Goal: Task Accomplishment & Management: Use online tool/utility

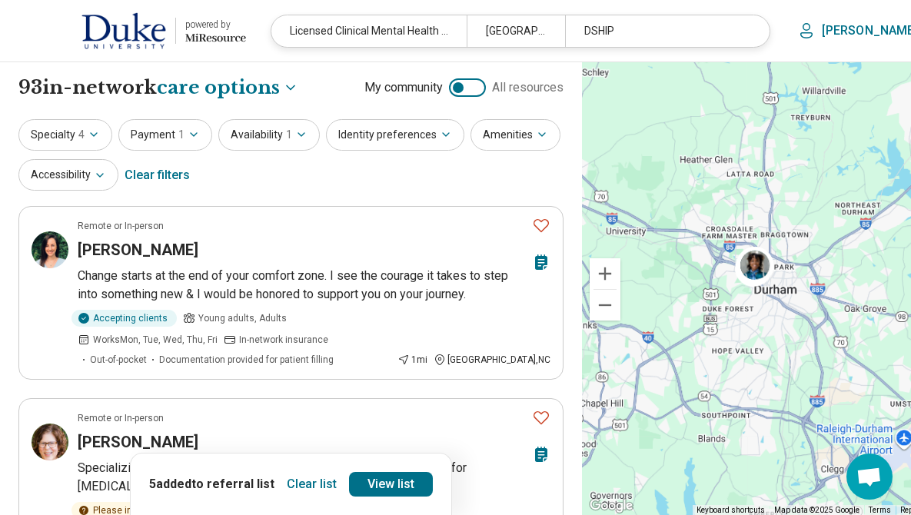
select select "***"
click at [72, 132] on button "Specialty 4" at bounding box center [65, 135] width 94 height 32
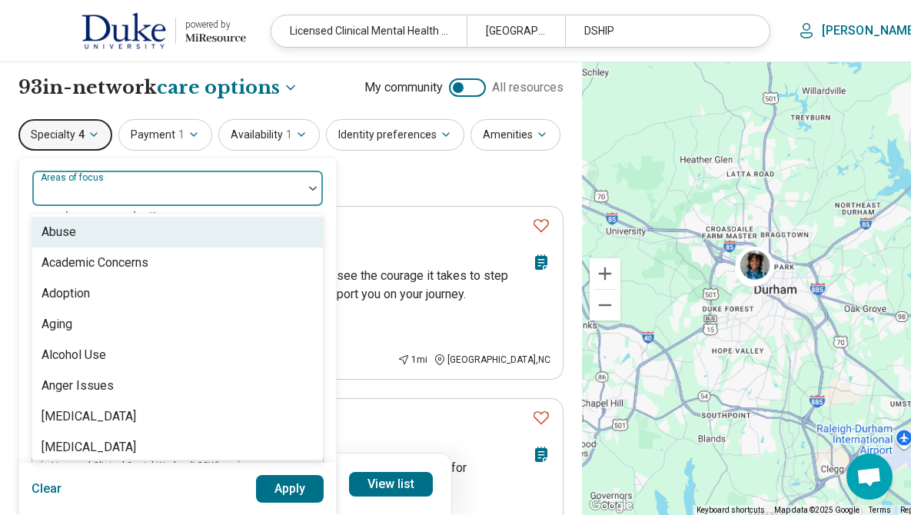
click at [84, 178] on div "Areas of focus" at bounding box center [178, 188] width 292 height 37
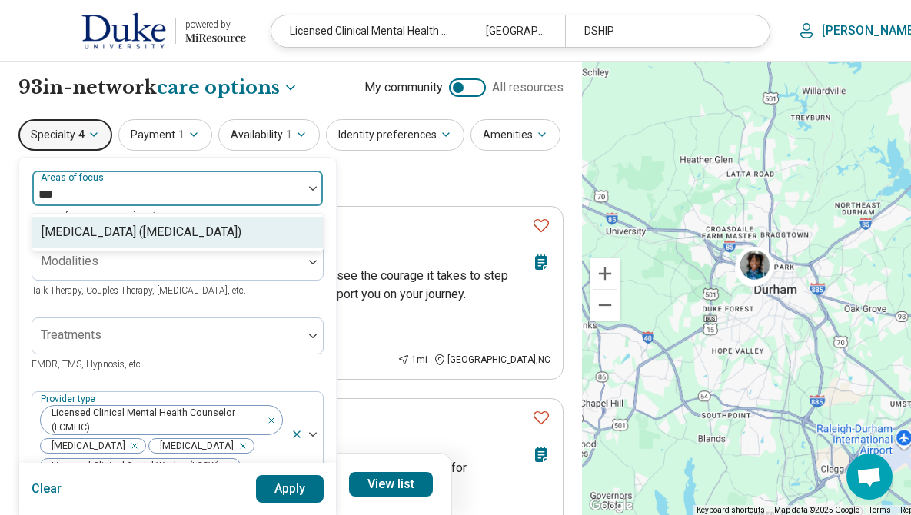
type input "****"
click at [125, 221] on div "[MEDICAL_DATA] ([MEDICAL_DATA])" at bounding box center [177, 232] width 291 height 31
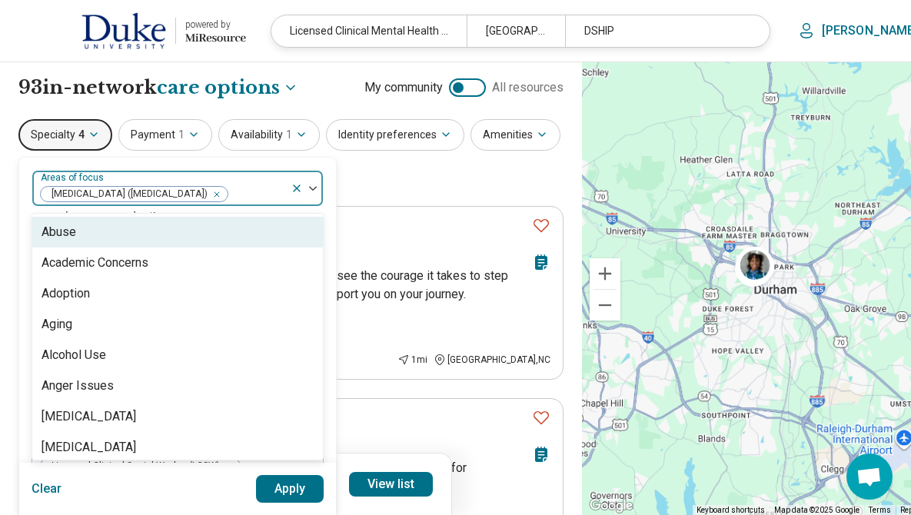
click at [265, 175] on div "[MEDICAL_DATA] ([MEDICAL_DATA])" at bounding box center [161, 189] width 258 height 34
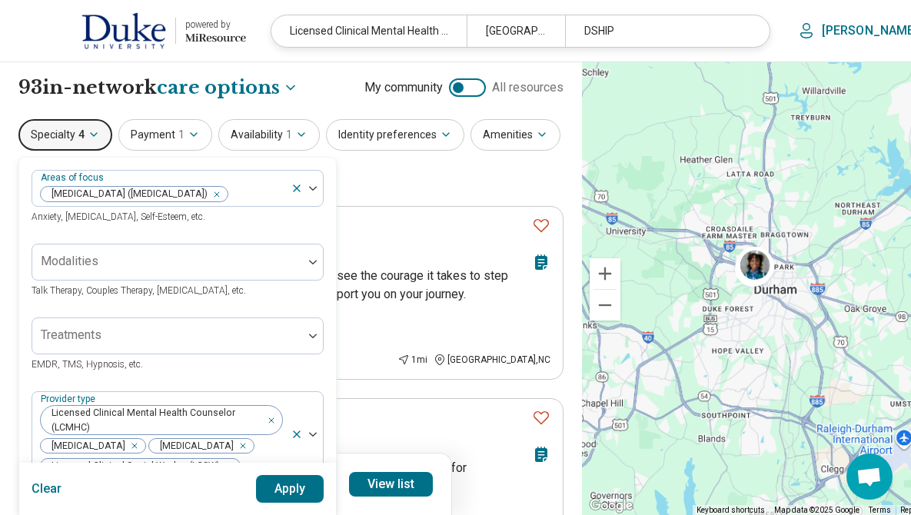
click at [297, 491] on button "Apply" at bounding box center [290, 489] width 68 height 28
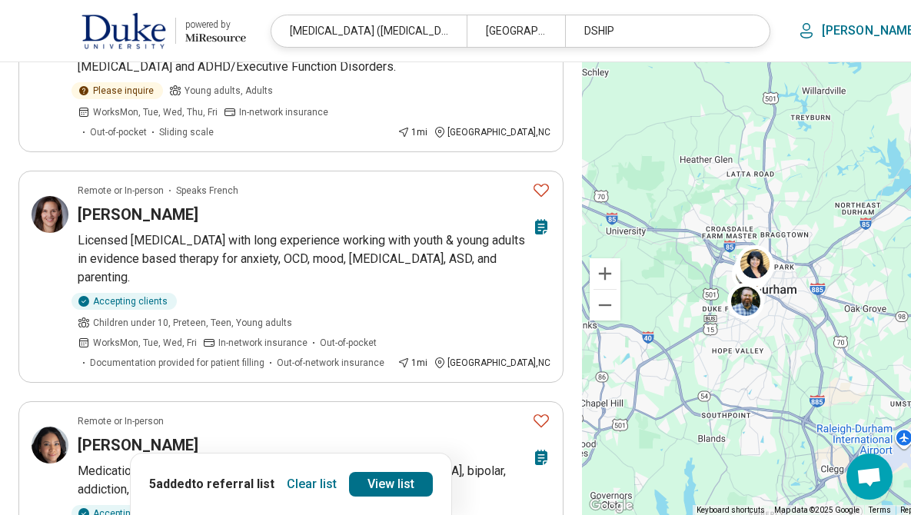
scroll to position [616, 0]
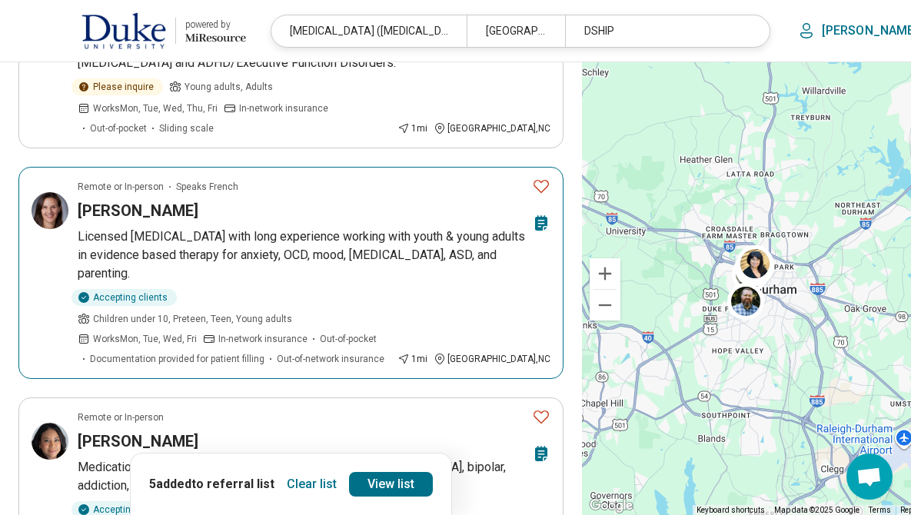
click at [534, 181] on icon "Favorite" at bounding box center [541, 186] width 15 height 13
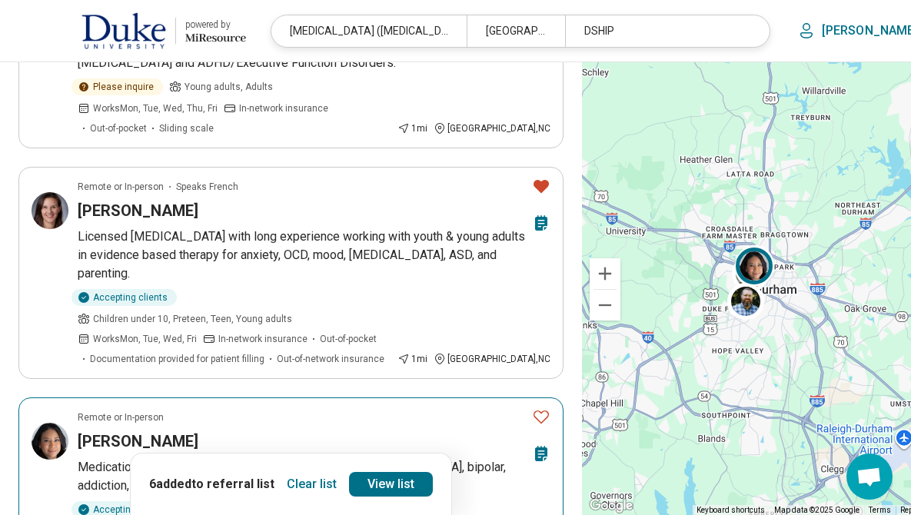
click at [532, 408] on icon "Favorite" at bounding box center [541, 417] width 18 height 18
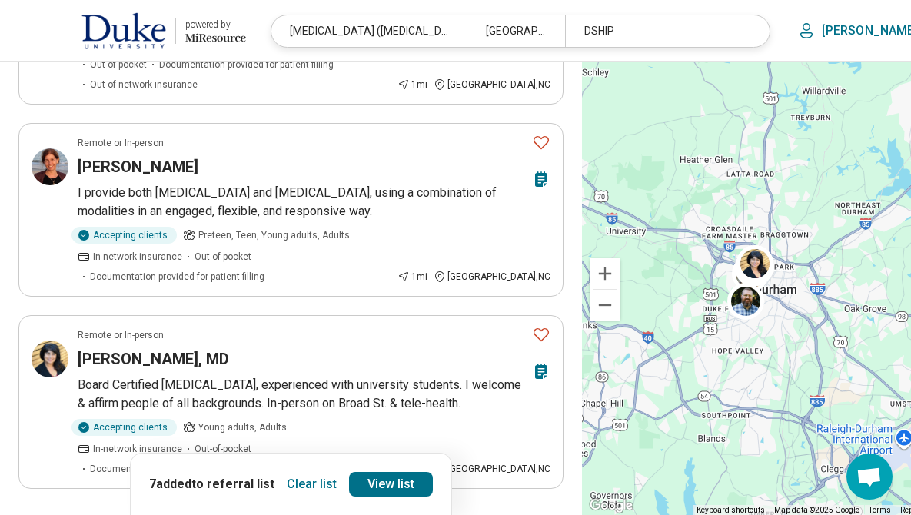
scroll to position [1685, 0]
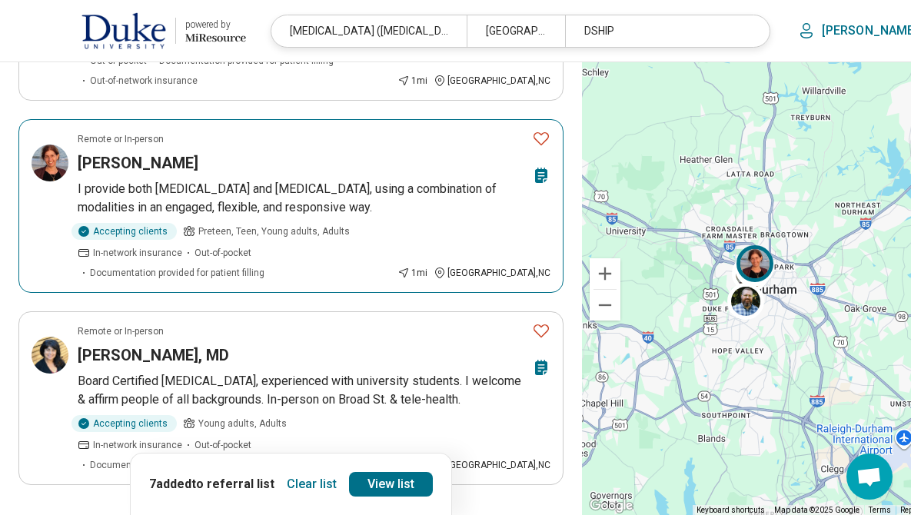
click at [532, 135] on icon "Favorite" at bounding box center [541, 138] width 18 height 18
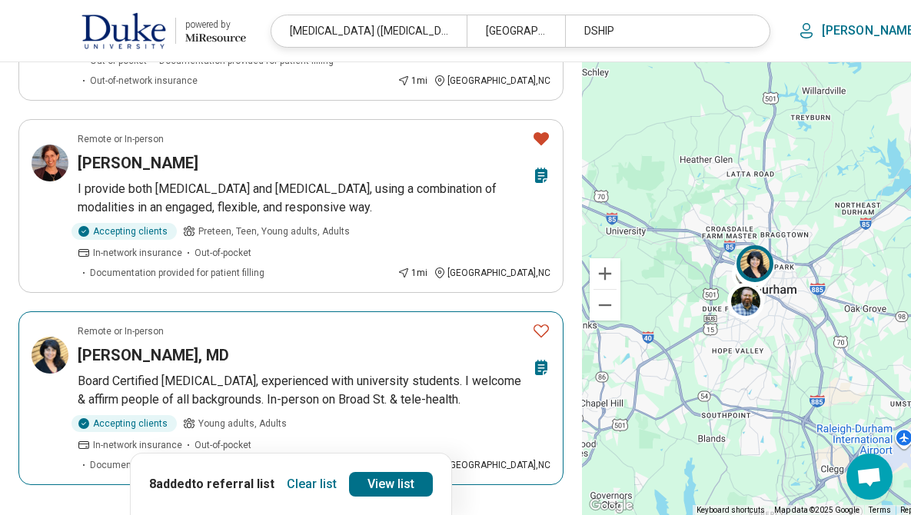
click at [532, 325] on icon "Favorite" at bounding box center [541, 331] width 18 height 18
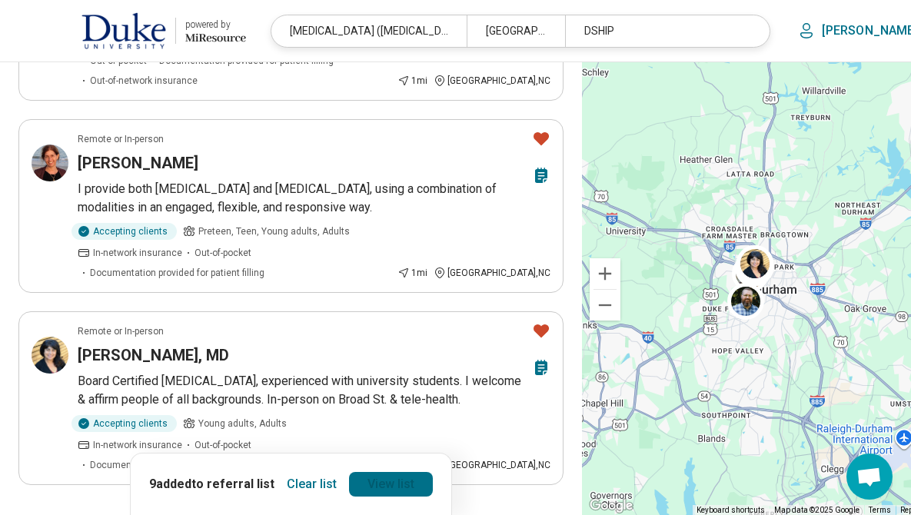
click at [368, 488] on link "View list" at bounding box center [391, 484] width 84 height 25
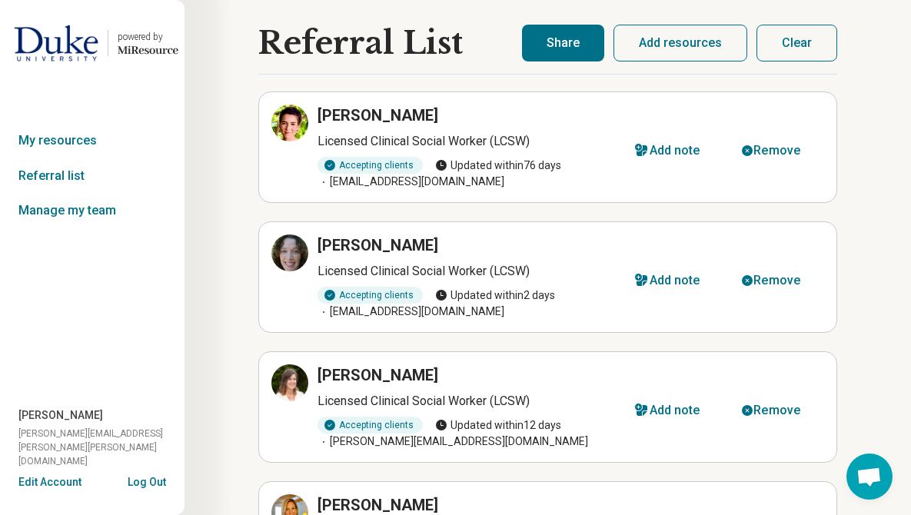
click at [553, 40] on button "Share" at bounding box center [563, 43] width 82 height 37
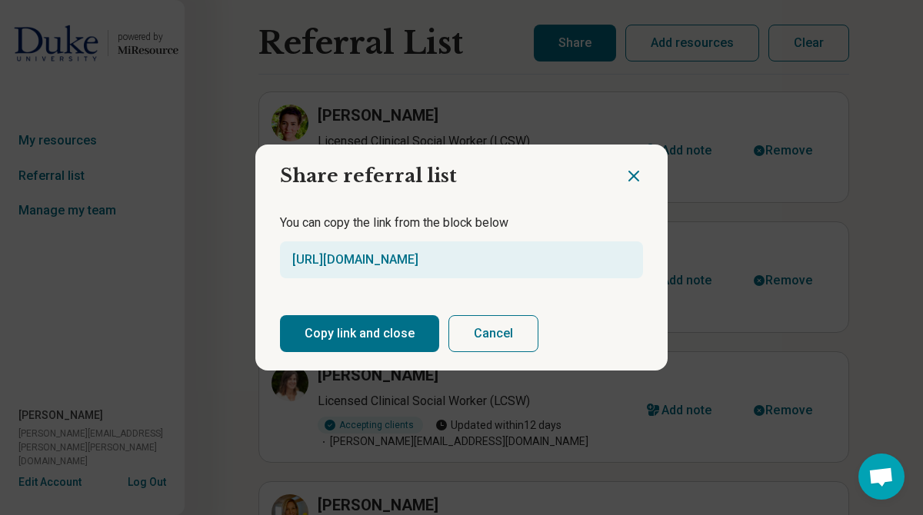
click at [348, 342] on button "Copy link and close" at bounding box center [359, 333] width 159 height 37
